Goal: Task Accomplishment & Management: Use online tool/utility

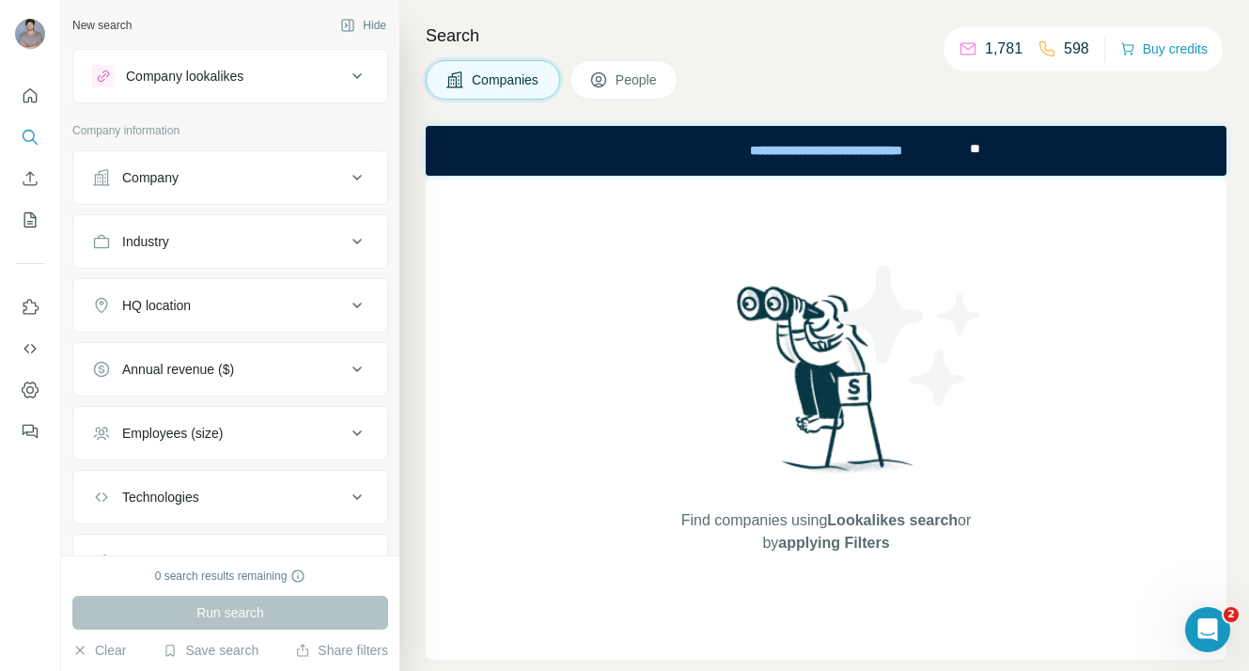
click at [19, 49] on div at bounding box center [30, 36] width 30 height 34
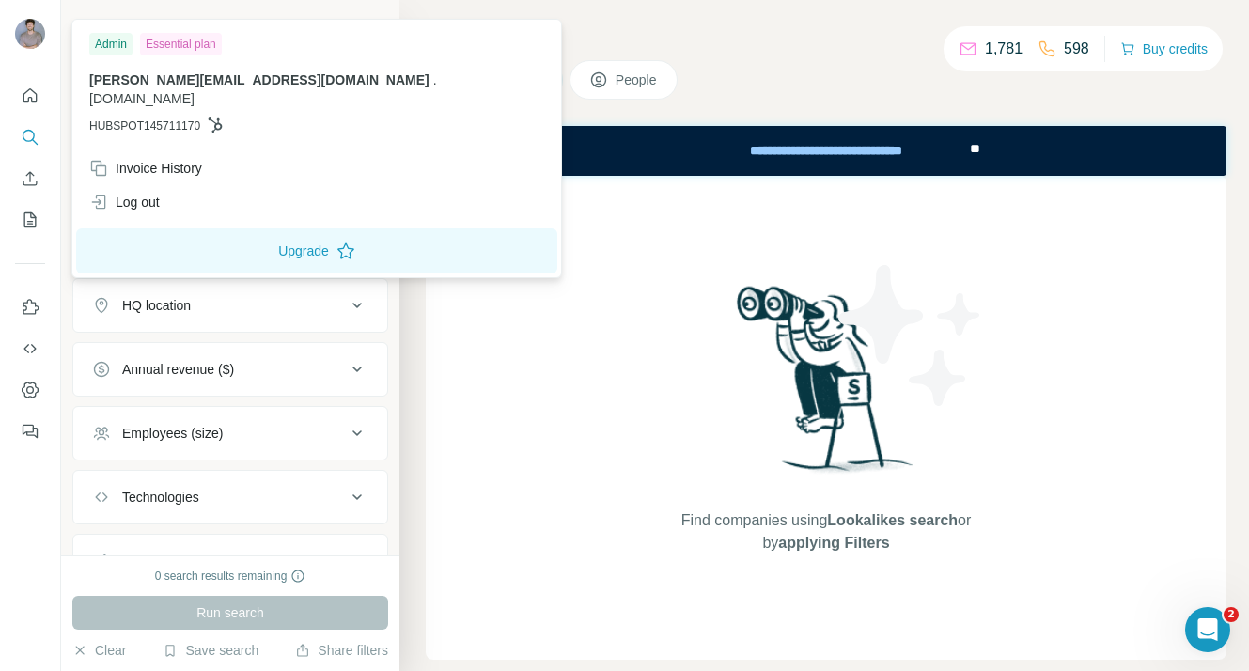
click at [460, 519] on div "Find companies using Lookalikes search or by applying Filters" at bounding box center [826, 418] width 801 height 484
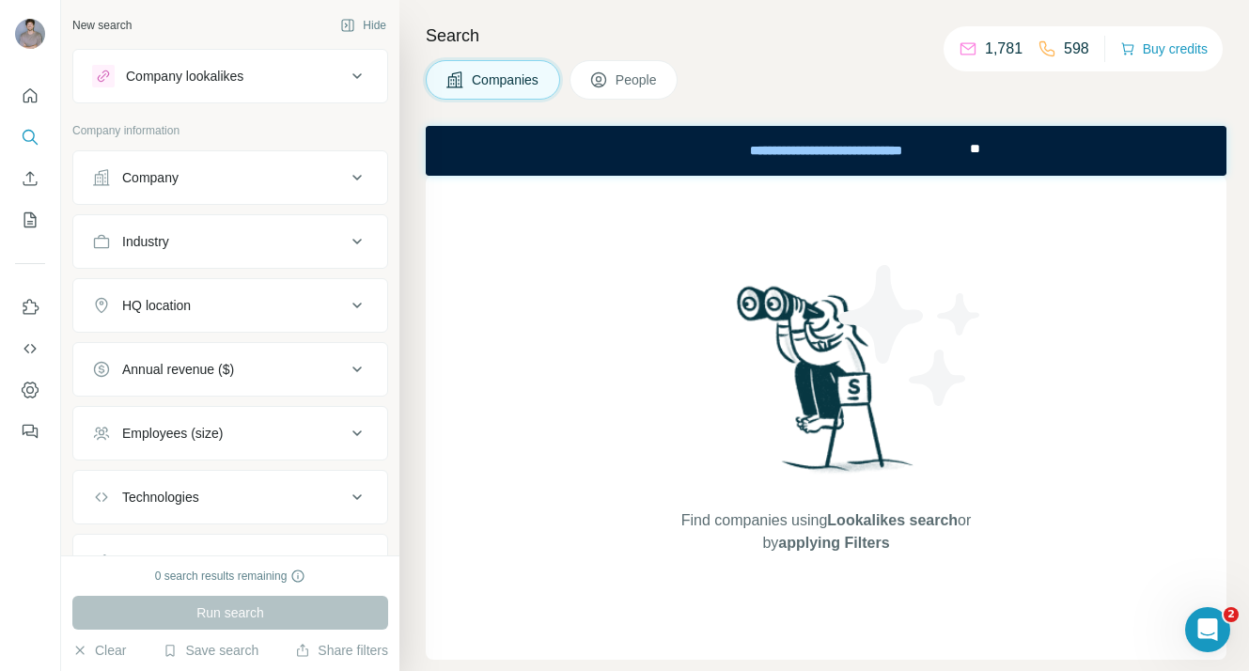
click at [121, 81] on div "Company lookalikes" at bounding box center [219, 76] width 254 height 23
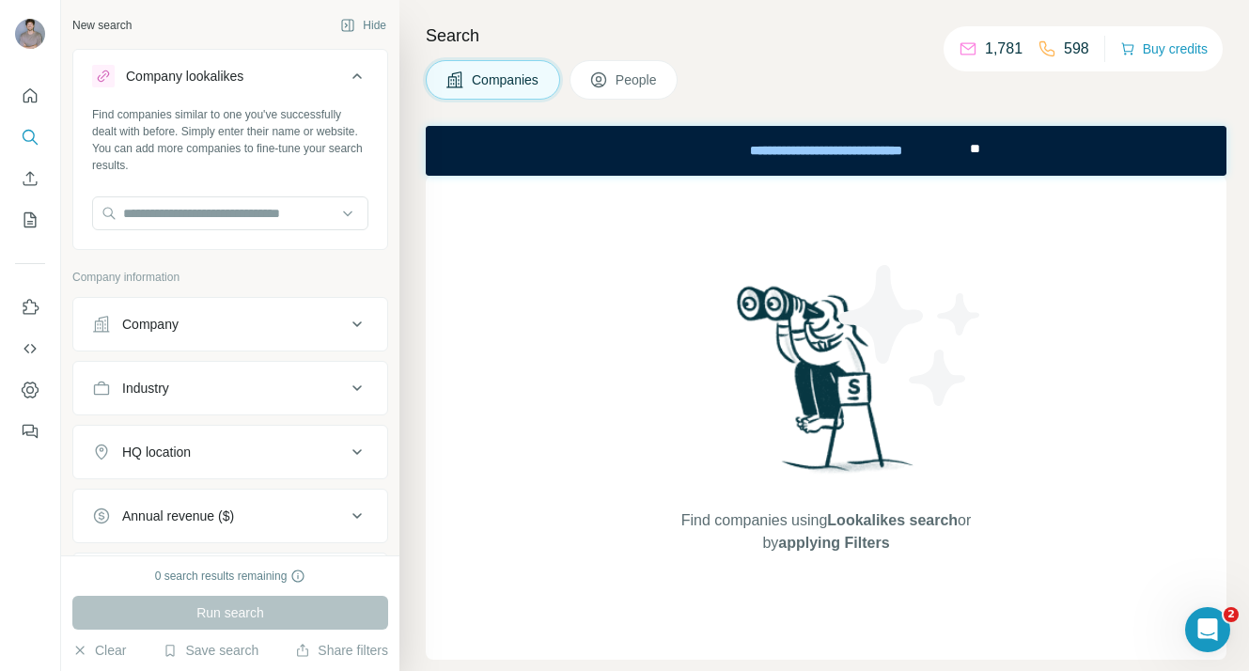
click at [210, 73] on div "Company lookalikes" at bounding box center [184, 76] width 117 height 19
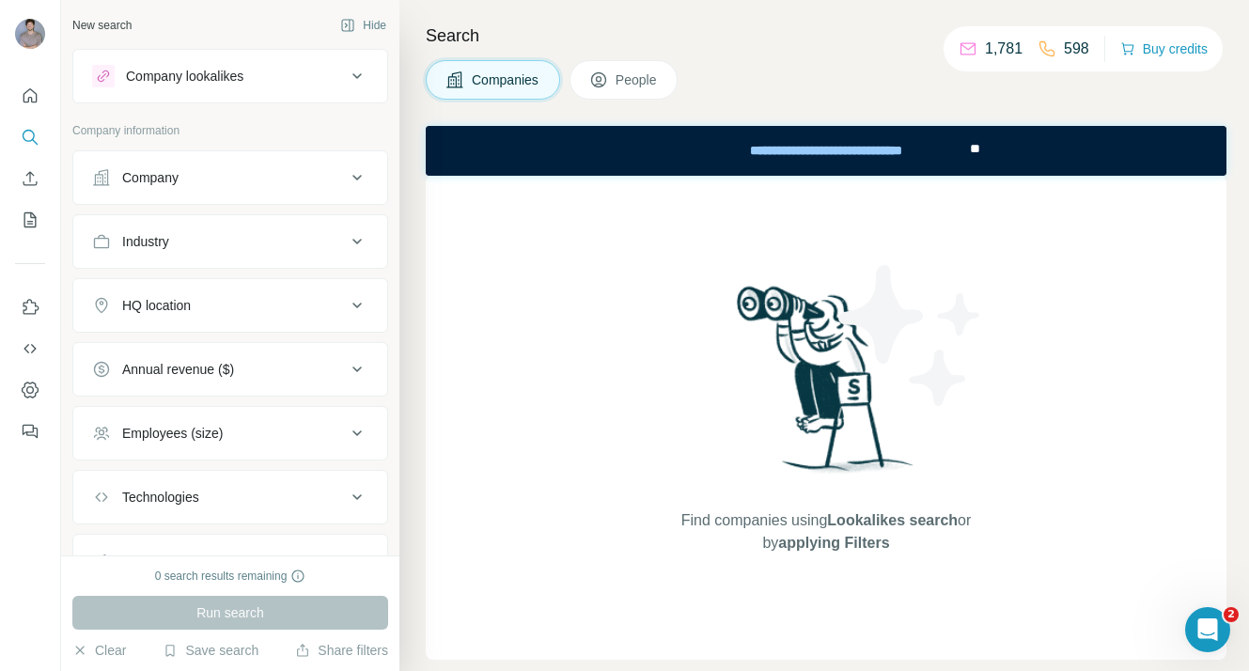
click at [274, 239] on div "Industry" at bounding box center [219, 241] width 254 height 19
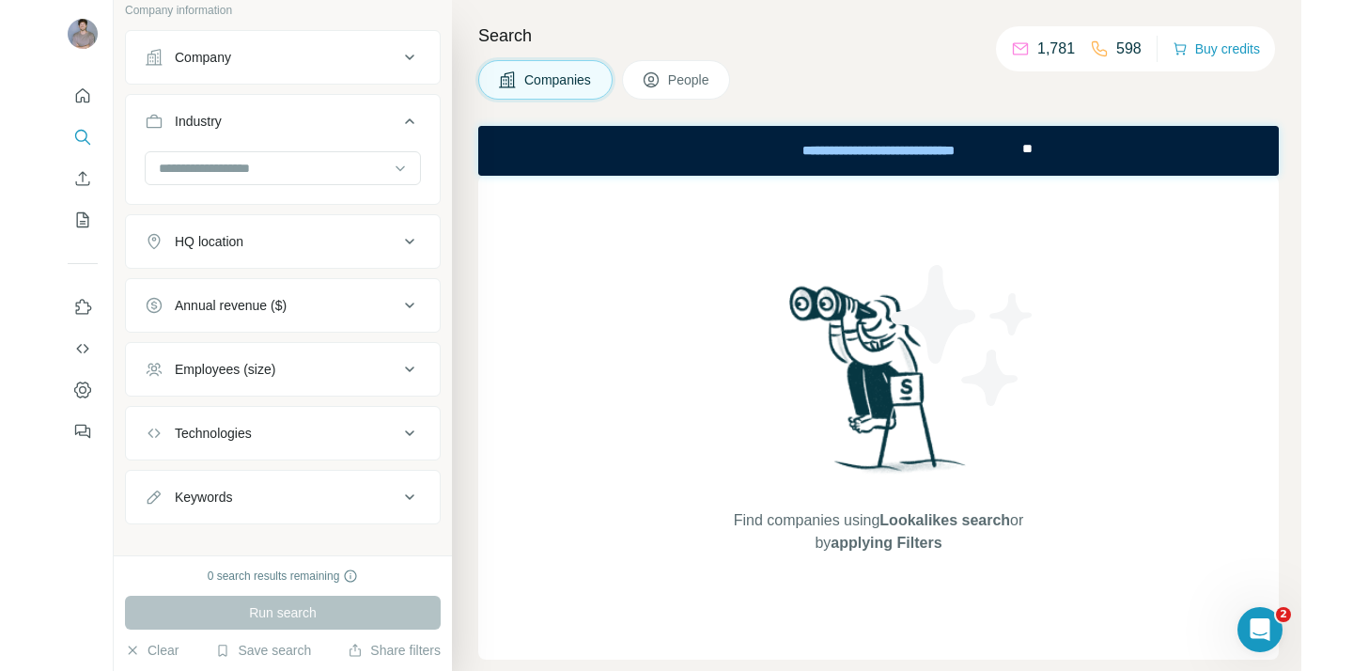
scroll to position [142, 0]
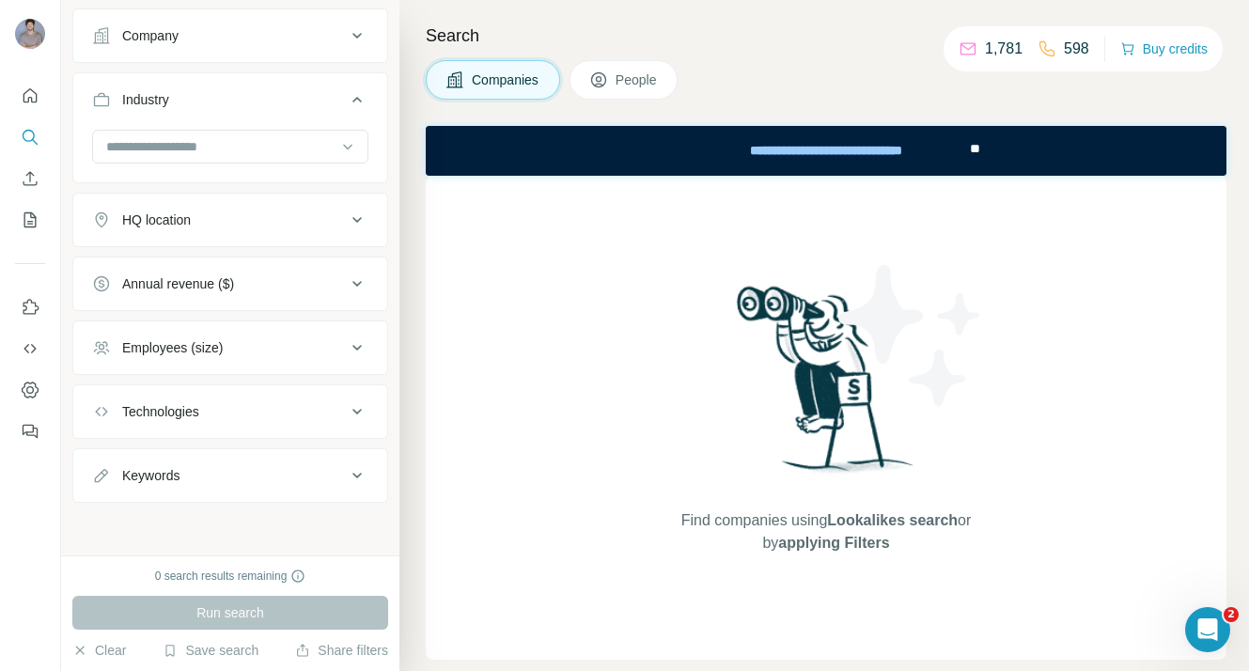
click at [311, 345] on div "Employees (size)" at bounding box center [219, 347] width 254 height 19
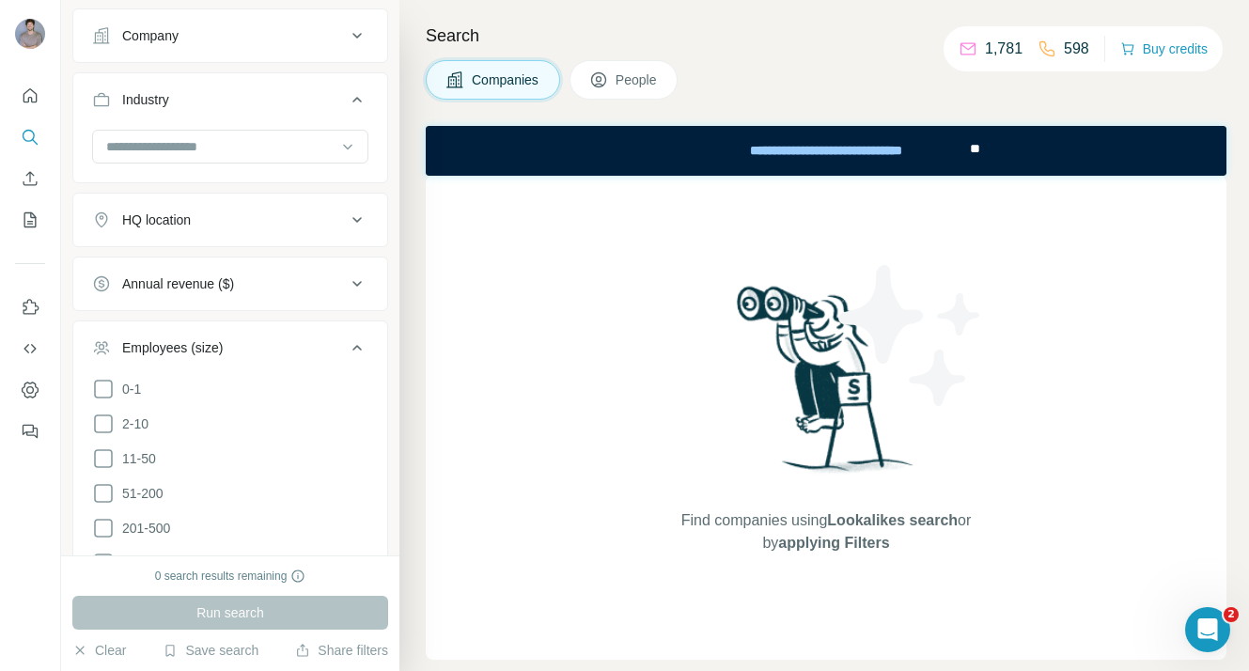
click at [416, 330] on div "Search Companies People Find companies using Lookalikes search or by applying F…" at bounding box center [824, 335] width 850 height 671
click at [245, 578] on div "0 search results remaining" at bounding box center [230, 576] width 151 height 17
click at [1162, 54] on button "Buy credits" at bounding box center [1163, 49] width 87 height 26
click at [28, 33] on img at bounding box center [30, 34] width 30 height 30
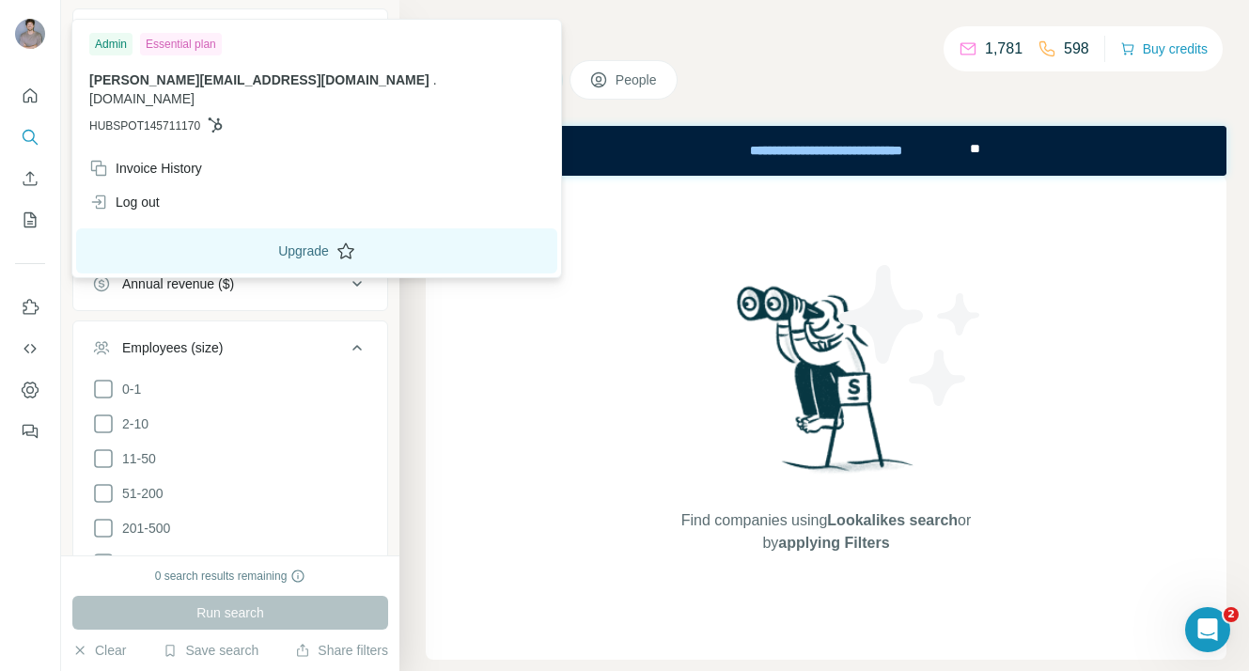
click at [164, 240] on button "Upgrade" at bounding box center [316, 250] width 481 height 45
